Goal: Information Seeking & Learning: Learn about a topic

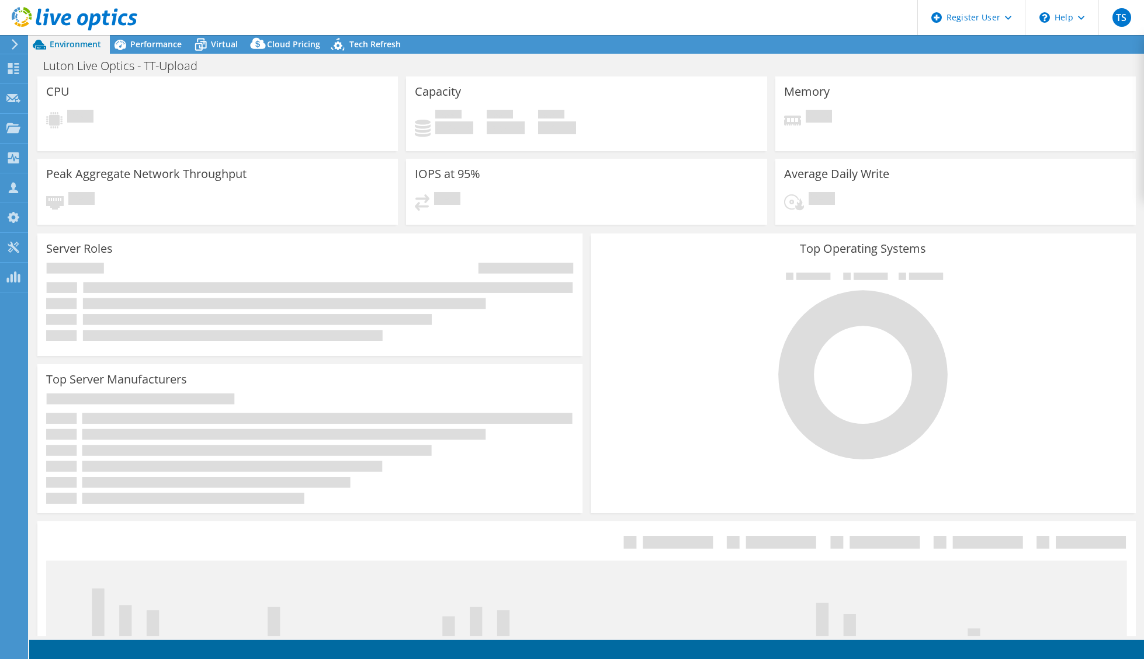
select select "USD"
select select "EULondon"
select select "GBP"
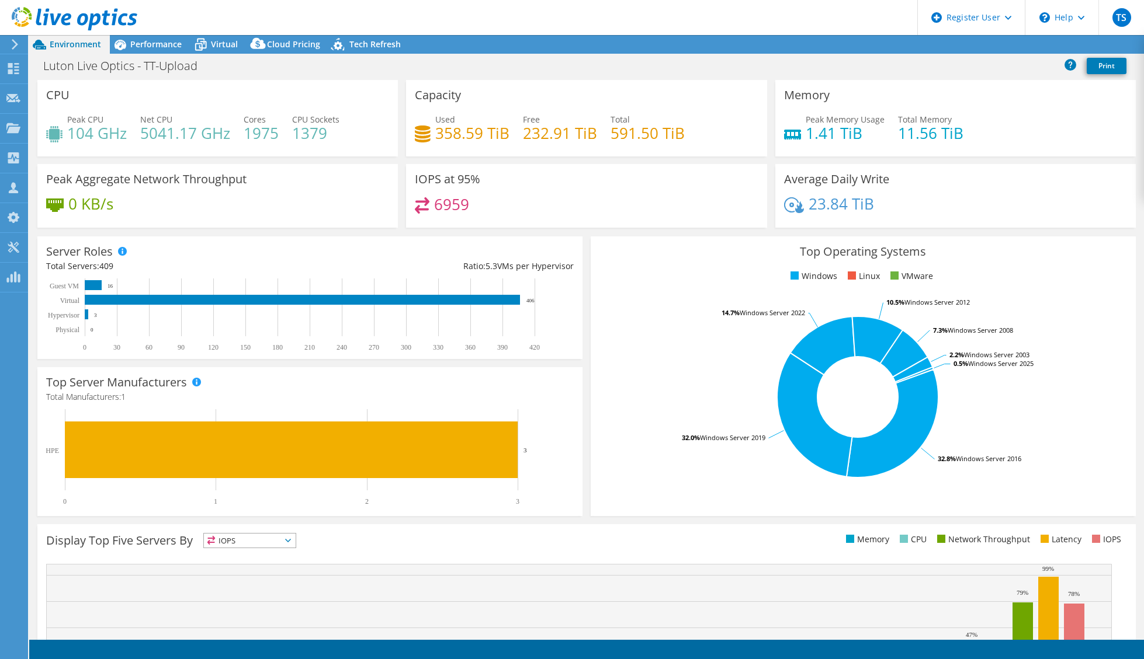
click at [513, 16] on header "TS Dell User [PERSON_NAME] [PERSON_NAME][EMAIL_ADDRESS][PERSON_NAME][DOMAIN_NAM…" at bounding box center [572, 17] width 1144 height 35
click at [529, 16] on header "TS Dell User [PERSON_NAME] [PERSON_NAME][EMAIL_ADDRESS][PERSON_NAME][DOMAIN_NAM…" at bounding box center [572, 17] width 1144 height 35
click at [432, 12] on header "TS Dell User [PERSON_NAME] [PERSON_NAME][EMAIL_ADDRESS][PERSON_NAME][DOMAIN_NAM…" at bounding box center [572, 17] width 1144 height 35
click at [154, 48] on span "Performance" at bounding box center [155, 44] width 51 height 11
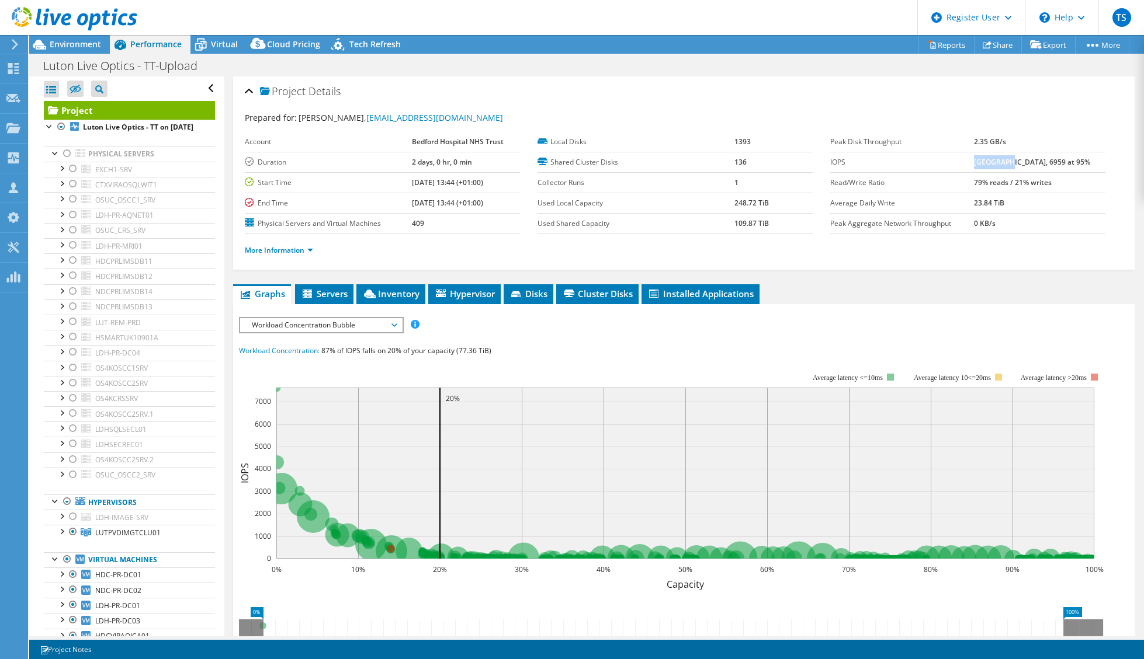
drag, startPoint x: 982, startPoint y: 163, endPoint x: 1013, endPoint y: 165, distance: 30.4
click at [1013, 165] on b "[GEOGRAPHIC_DATA], 6959 at 95%" at bounding box center [1032, 162] width 116 height 10
click at [352, 324] on span "Workload Concentration Bubble" at bounding box center [321, 325] width 150 height 14
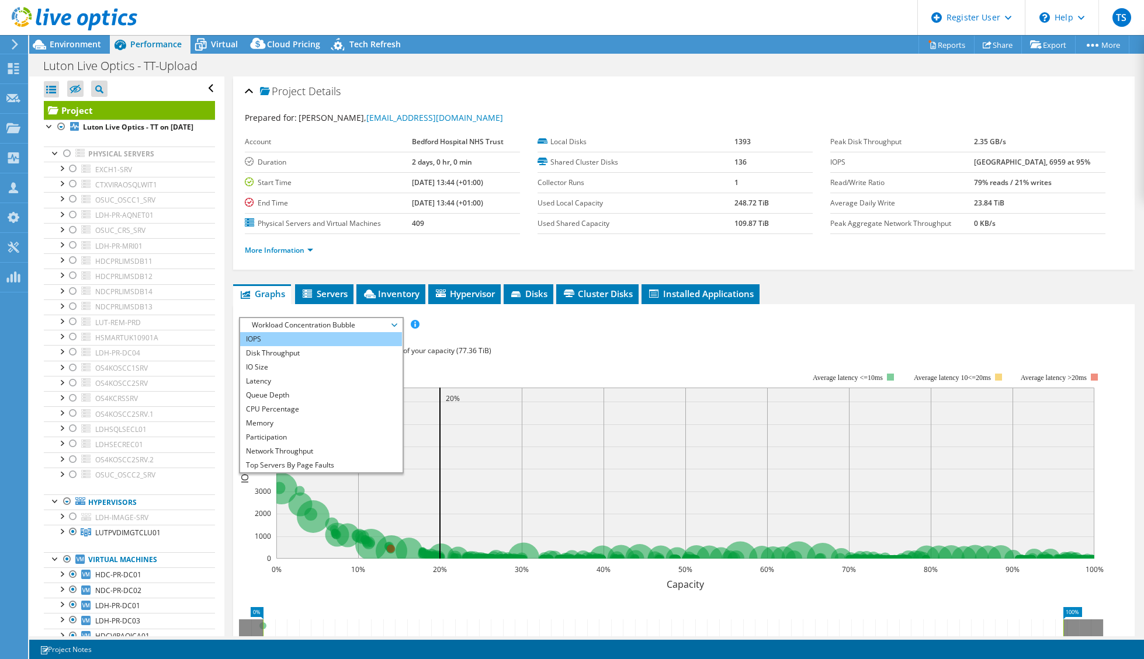
click at [267, 340] on li "IOPS" at bounding box center [321, 339] width 162 height 14
